Goal: Information Seeking & Learning: Learn about a topic

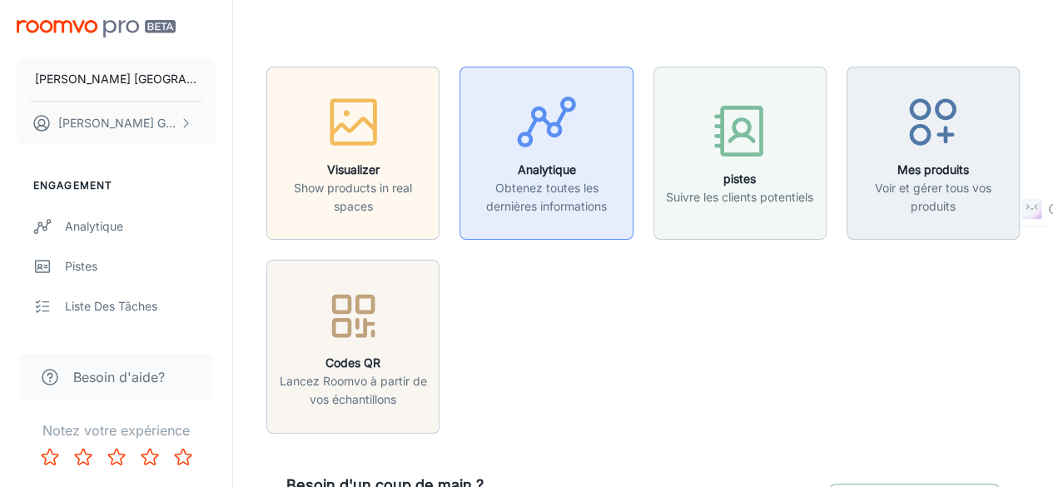
click at [510, 129] on div "button" at bounding box center [546, 125] width 152 height 69
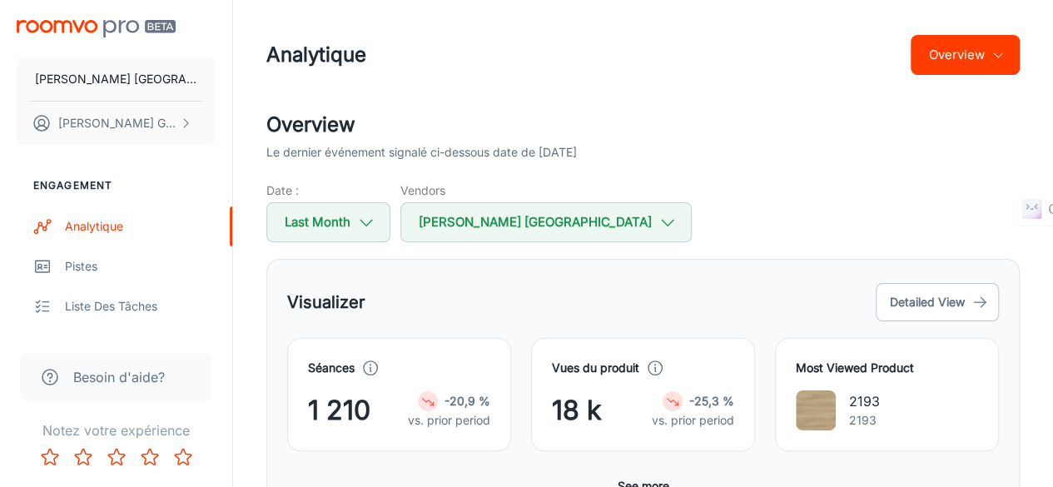
click at [900, 363] on h4 "Most Viewed Product" at bounding box center [887, 368] width 182 height 18
click at [845, 361] on h4 "Most Viewed Product" at bounding box center [887, 368] width 182 height 18
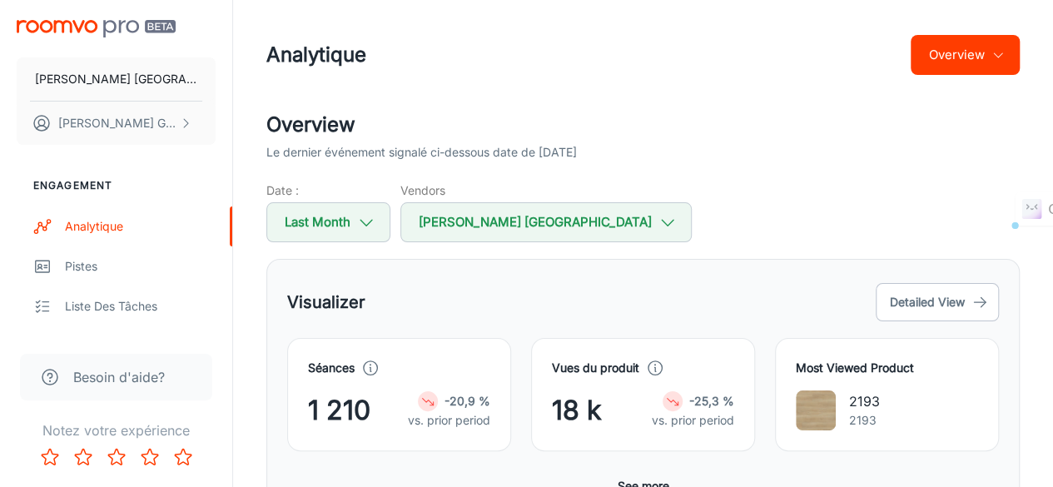
click at [801, 359] on h4 "Most Viewed Product" at bounding box center [887, 368] width 182 height 18
click at [803, 364] on h4 "Most Viewed Product" at bounding box center [887, 368] width 182 height 18
click at [839, 366] on h4 "Most Viewed Product" at bounding box center [887, 368] width 182 height 18
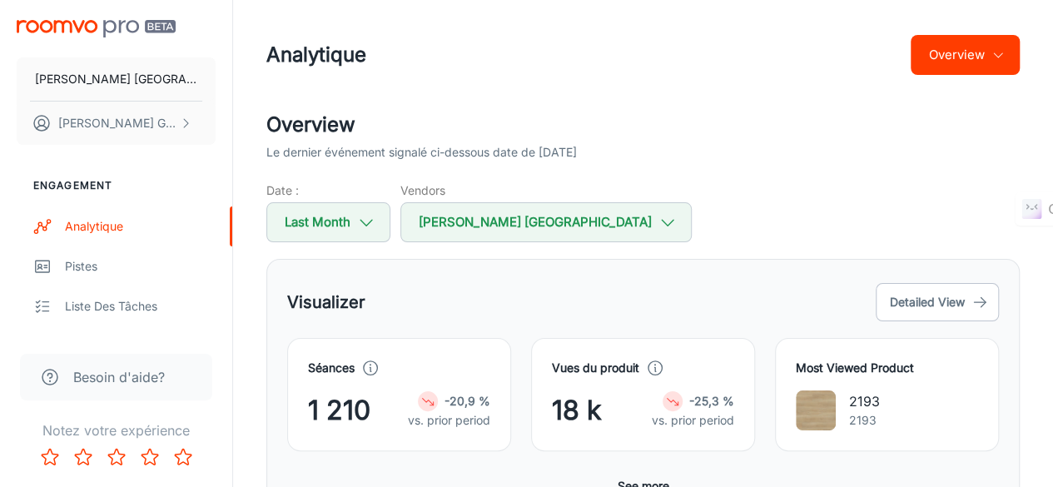
click at [881, 367] on h4 "Most Viewed Product" at bounding box center [887, 368] width 182 height 18
click at [850, 361] on h4 "Most Viewed Product" at bounding box center [887, 368] width 182 height 18
click at [809, 361] on h4 "Most Viewed Product" at bounding box center [887, 368] width 182 height 18
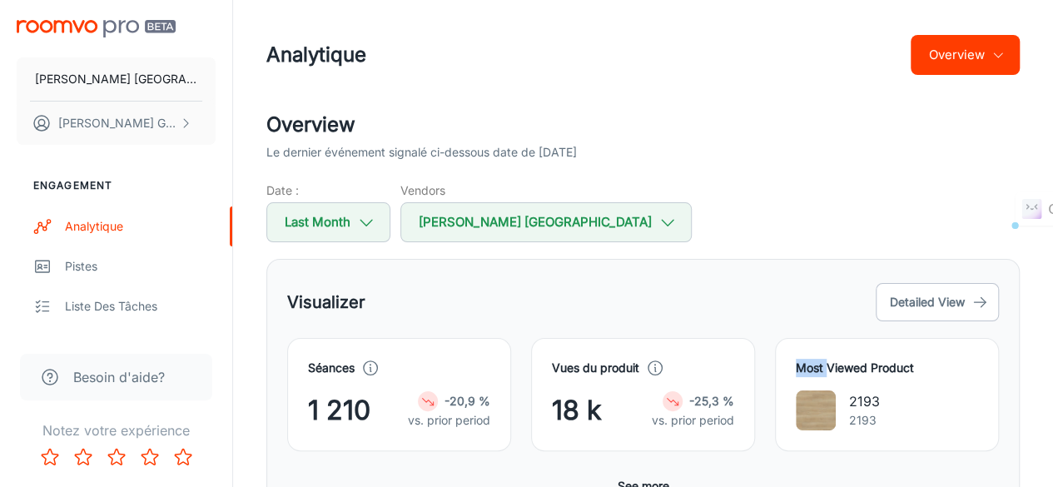
click at [809, 361] on h4 "Most Viewed Product" at bounding box center [887, 368] width 182 height 18
click at [909, 306] on button "Detailed View" at bounding box center [937, 302] width 123 height 38
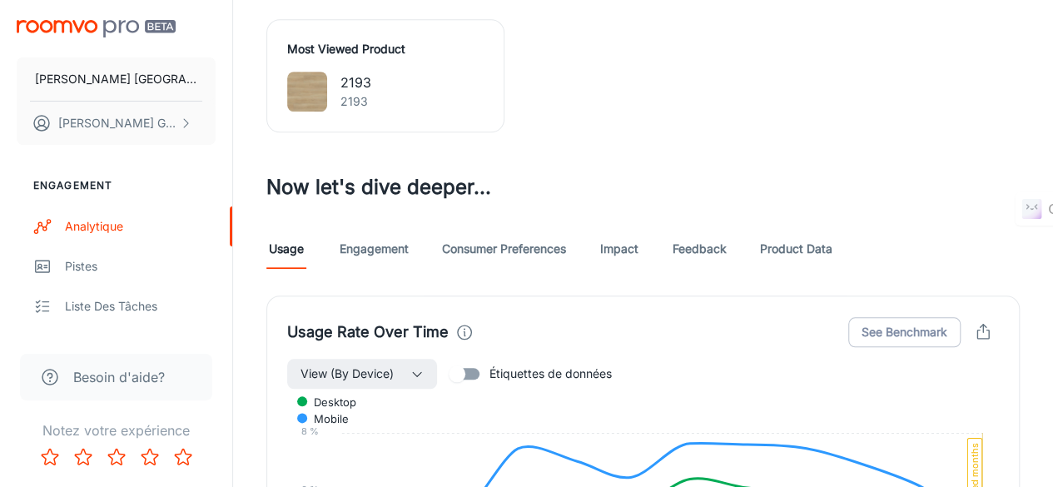
scroll to position [833, 0]
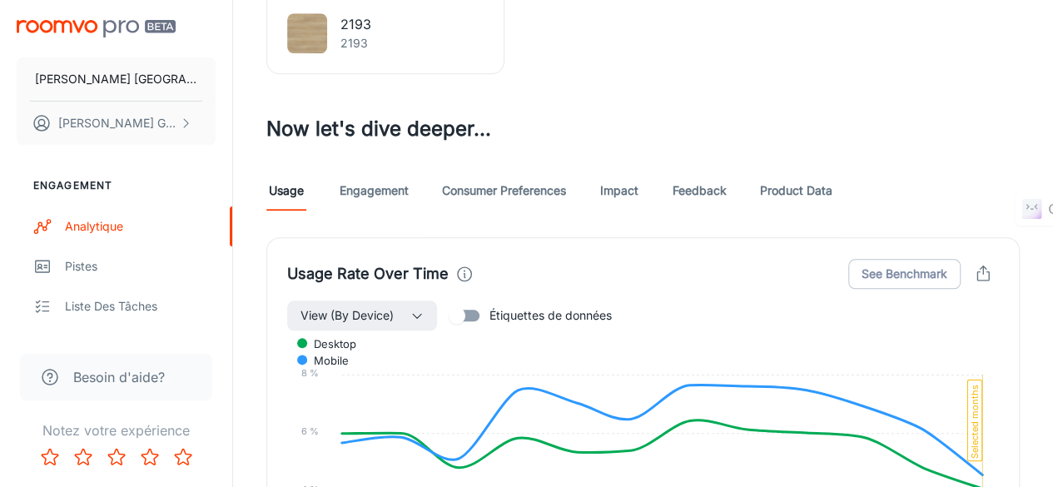
click at [505, 187] on link "Consumer Preferences" at bounding box center [504, 191] width 124 height 40
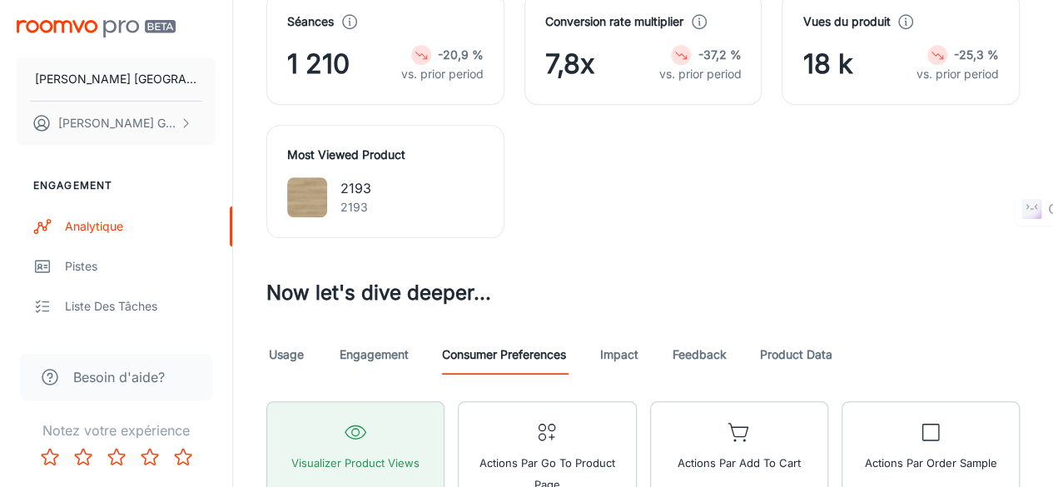
scroll to position [641, 0]
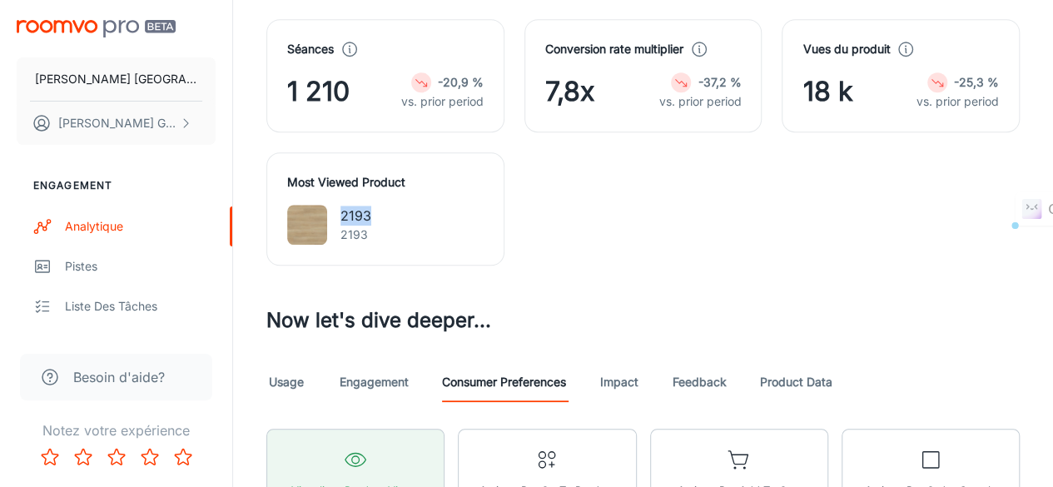
drag, startPoint x: 337, startPoint y: 213, endPoint x: 376, endPoint y: 213, distance: 39.1
click at [376, 213] on div "2193 2193" at bounding box center [385, 225] width 197 height 40
copy p "2193"
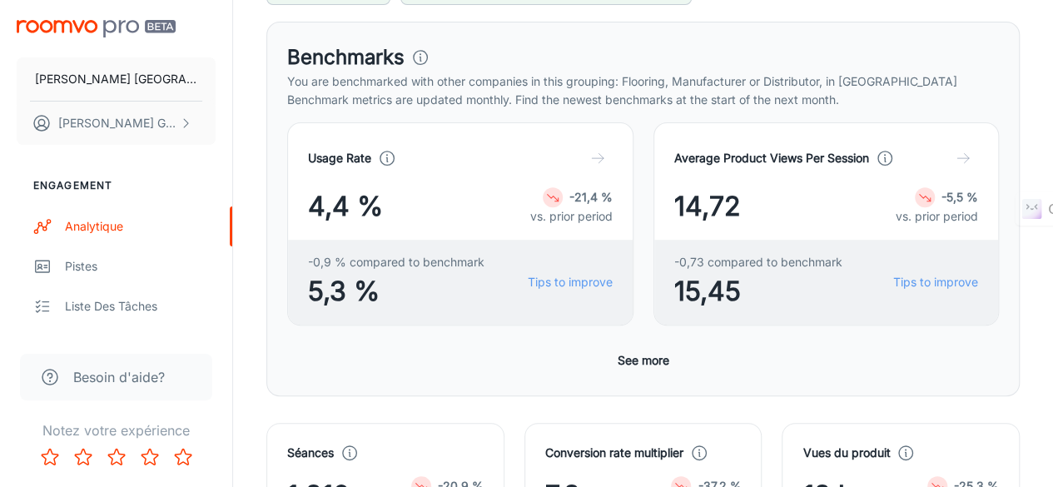
scroll to position [235, 0]
